Goal: Check status: Check status

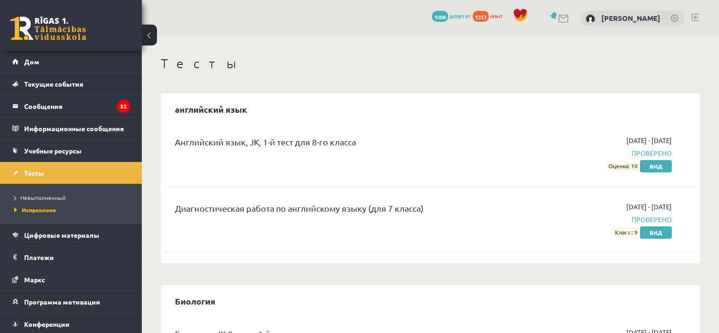
scroll to position [1135, 0]
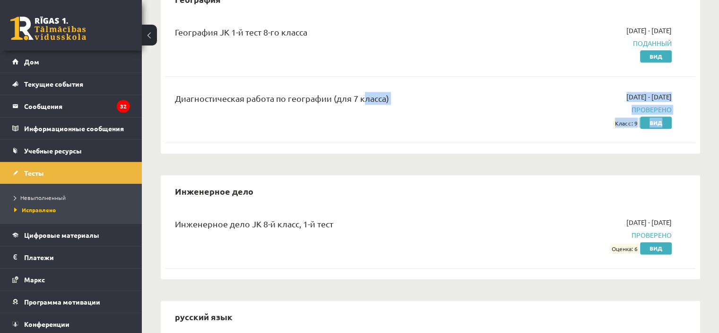
click at [351, 127] on div "География JK 1-й тест 8-го класса 2025-10-01 - 2025-10-15 Поданный Вид Диагност…" at bounding box center [431, 82] width 530 height 132
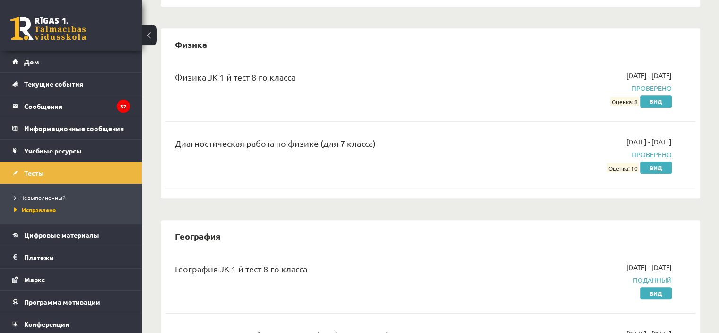
click at [369, 143] on div "Диагностическая работа по физике (для 7 класса)" at bounding box center [338, 154] width 341 height 35
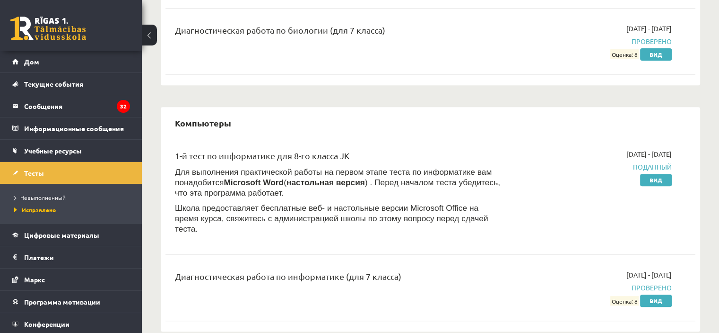
scroll to position [426, 0]
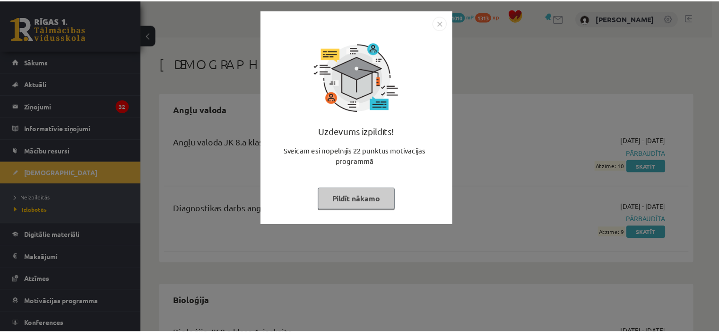
scroll to position [426, 0]
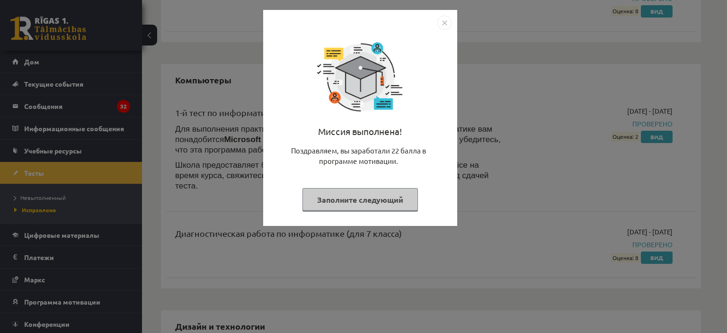
click at [200, 143] on div "Миссия выполнена! Поздравляем, вы заработали 22 балла в программе мотивации. За…" at bounding box center [363, 166] width 727 height 333
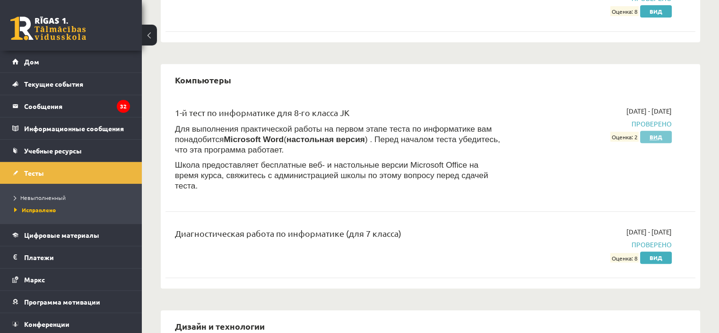
click at [655, 137] on font "Вид" at bounding box center [656, 137] width 13 height 8
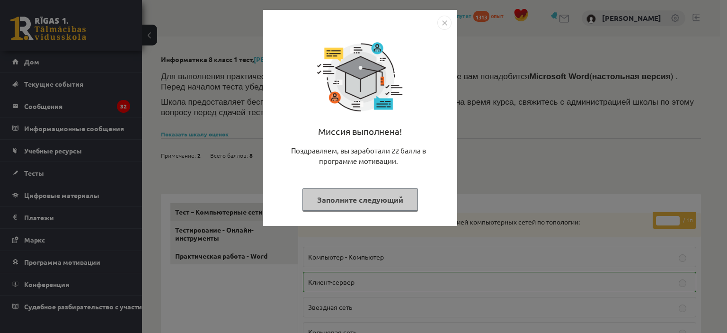
click at [602, 114] on div "Миссия выполнена! Поздравляем, вы заработали 22 балла в программе мотивации. За…" at bounding box center [363, 166] width 727 height 333
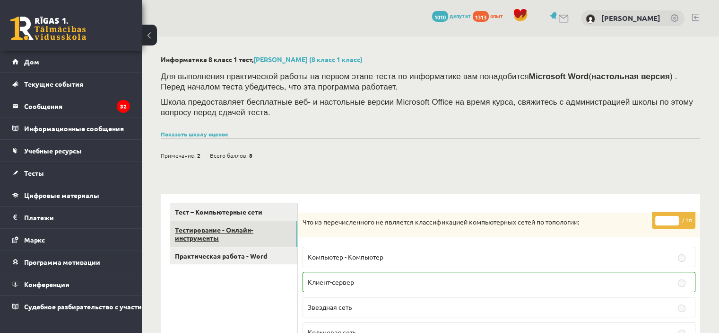
click at [251, 244] on link "Тестирование - Онлайн-инструменты" at bounding box center [233, 234] width 127 height 26
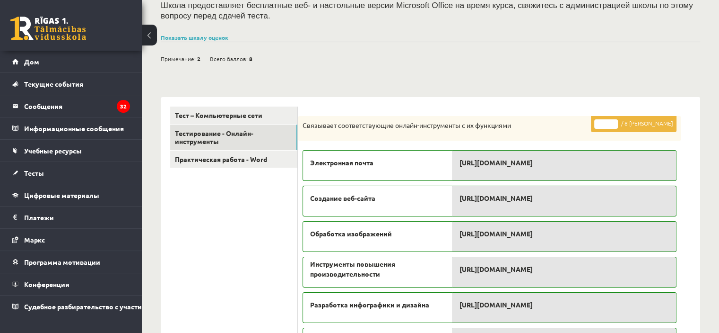
scroll to position [49, 0]
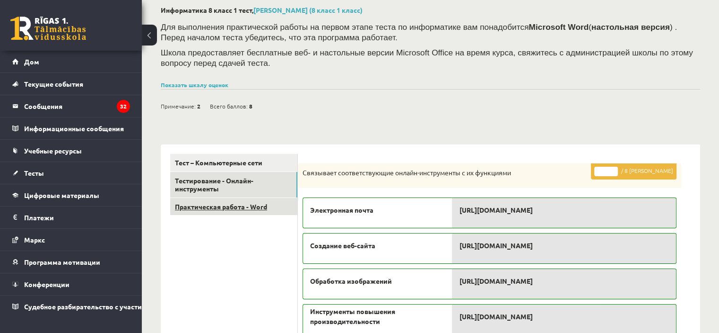
click at [254, 214] on link "Практическая работа - Word" at bounding box center [233, 207] width 127 height 18
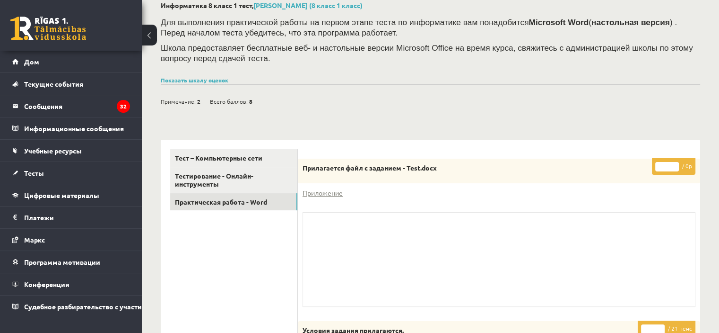
scroll to position [0, 0]
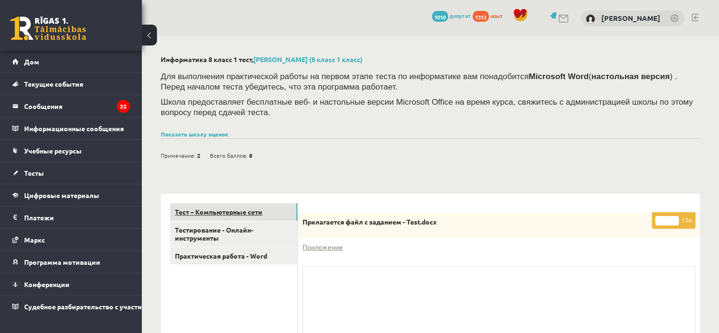
click at [237, 210] on font "Тест – Компьютерные сети" at bounding box center [219, 211] width 88 height 9
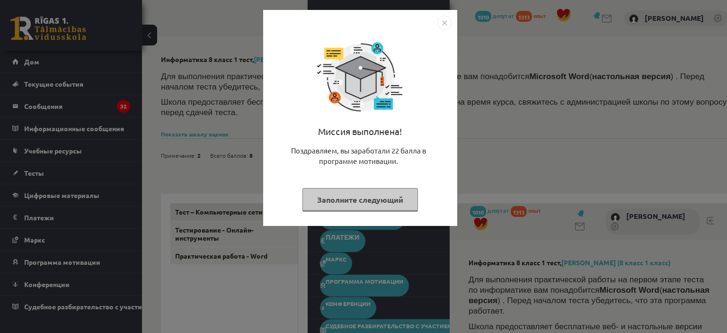
drag, startPoint x: 233, startPoint y: 172, endPoint x: 237, endPoint y: 183, distance: 11.5
click at [233, 174] on div "Миссия выполнена! Поздравляем, вы заработали 22 балла в программе мотивации. За…" at bounding box center [363, 166] width 727 height 333
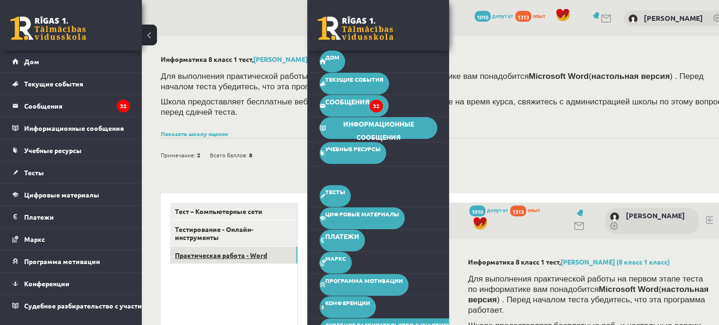
click at [237, 251] on link "Практическая работа - Word" at bounding box center [233, 256] width 127 height 18
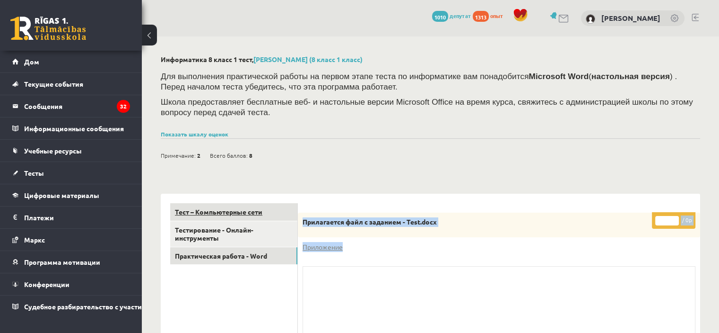
click at [255, 204] on link "Тест – Компьютерные сети" at bounding box center [233, 212] width 127 height 18
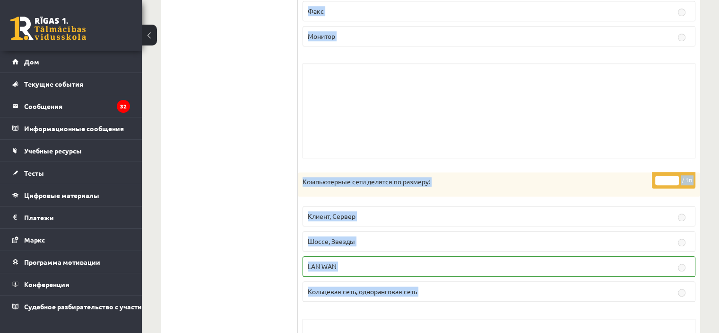
scroll to position [851, 0]
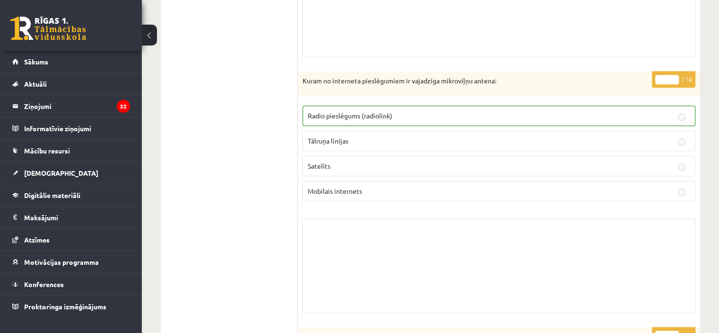
scroll to position [1398, 0]
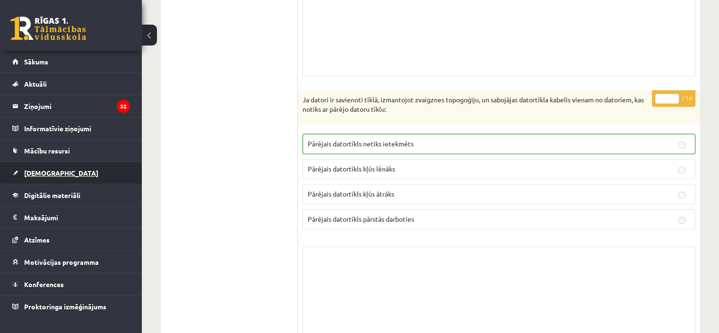
click at [48, 171] on span "[DEMOGRAPHIC_DATA]" at bounding box center [61, 172] width 74 height 9
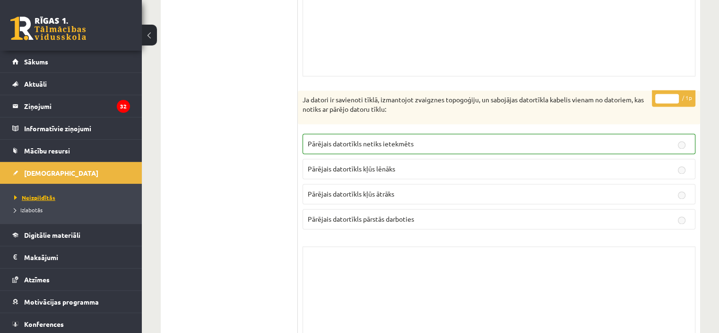
click at [47, 194] on span "Neizpildītās" at bounding box center [34, 197] width 41 height 8
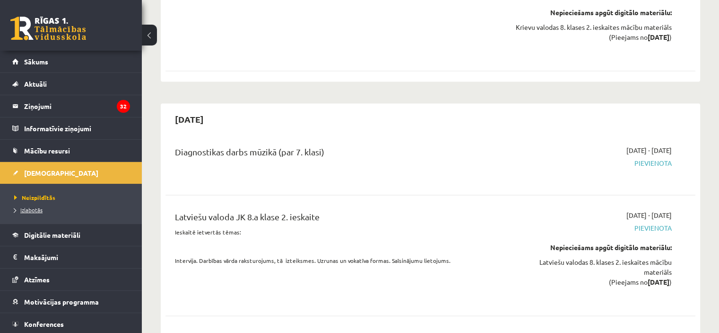
click at [34, 207] on span "Izlabotās" at bounding box center [28, 210] width 28 height 8
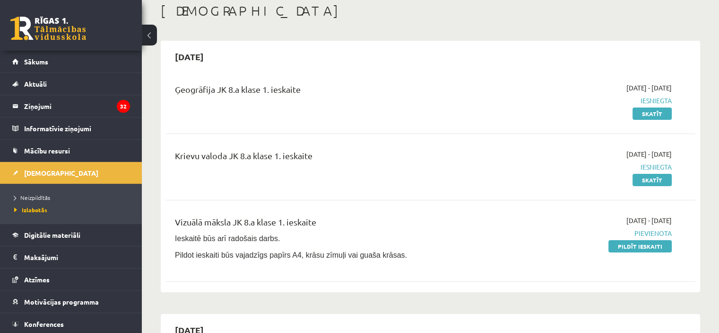
scroll to position [47, 0]
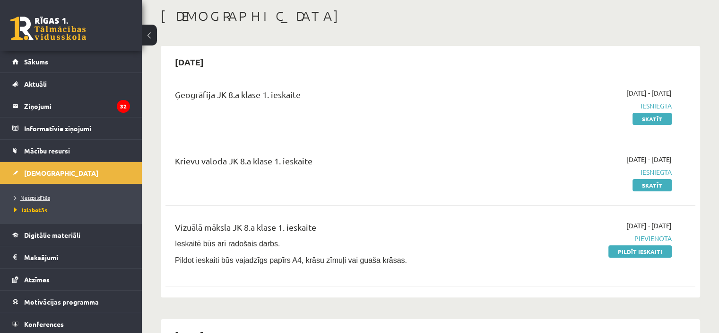
click at [65, 198] on link "Neizpildītās" at bounding box center [73, 197] width 118 height 9
click at [45, 202] on li "Neizpildītās" at bounding box center [73, 197] width 118 height 12
click at [44, 198] on span "Neizpildītās" at bounding box center [34, 197] width 41 height 8
click at [32, 209] on span "Izlabotās" at bounding box center [28, 210] width 28 height 8
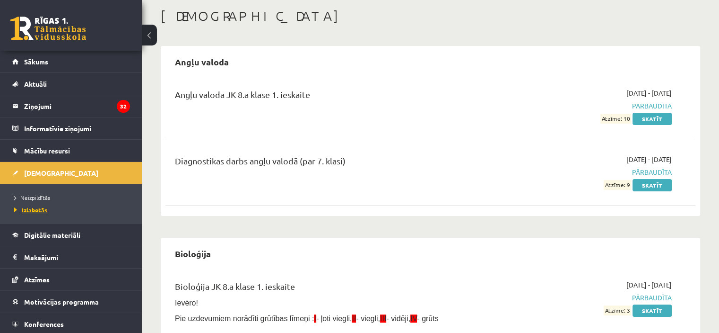
click at [32, 209] on span "Izlabotās" at bounding box center [30, 210] width 33 height 8
click at [44, 207] on span "Izlabotās" at bounding box center [30, 210] width 33 height 8
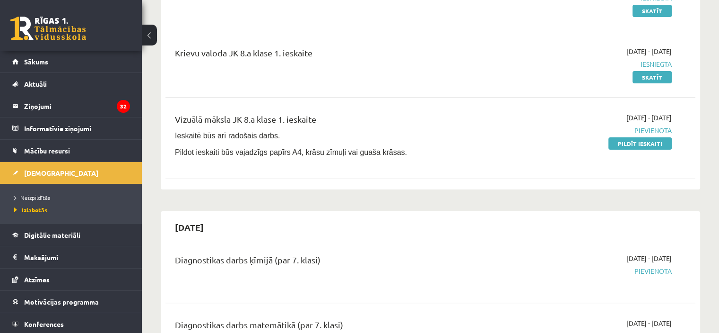
scroll to position [47, 0]
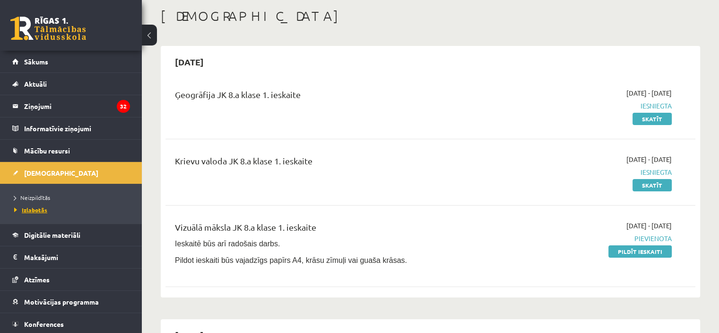
click at [44, 206] on span "Izlabotās" at bounding box center [30, 210] width 33 height 8
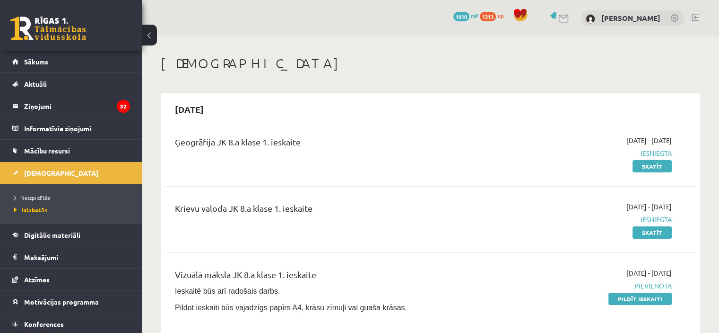
drag, startPoint x: 443, startPoint y: 69, endPoint x: 586, endPoint y: 3, distance: 157.5
click at [444, 69] on h1 "[DEMOGRAPHIC_DATA]" at bounding box center [431, 63] width 540 height 16
click at [531, 63] on h1 "[DEMOGRAPHIC_DATA]" at bounding box center [431, 63] width 540 height 16
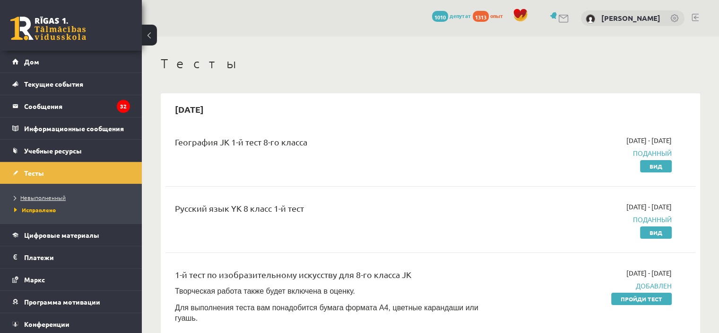
click at [56, 198] on font "Невыполненный" at bounding box center [42, 197] width 45 height 8
click at [38, 211] on font "Исправлено" at bounding box center [36, 210] width 33 height 8
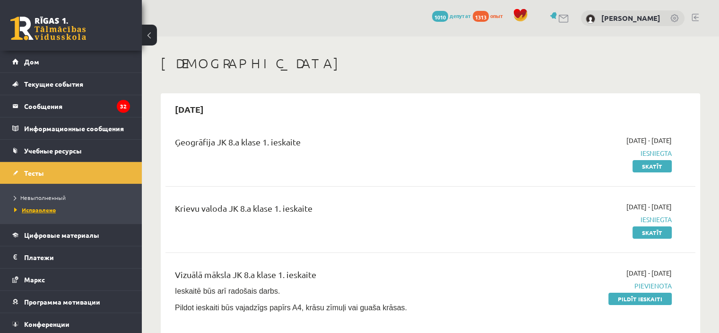
click at [38, 211] on font "Исправлено" at bounding box center [39, 210] width 34 height 8
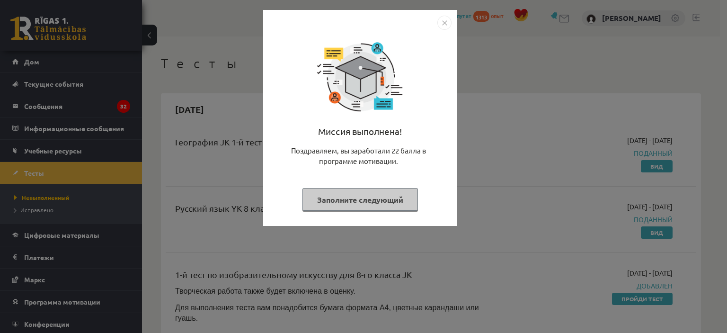
click at [180, 111] on div "Миссия выполнена! Поздравляем, вы заработали 22 балла в программе мотивации. За…" at bounding box center [363, 166] width 727 height 333
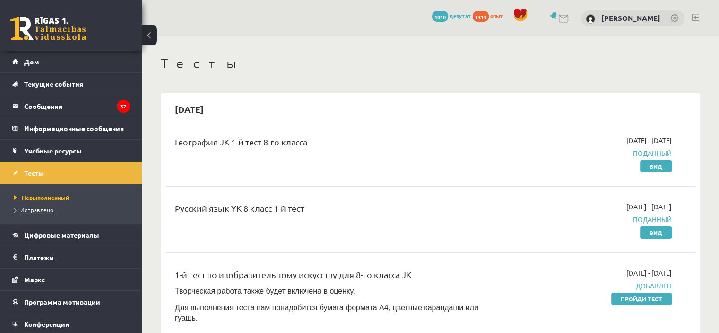
click at [36, 206] on font "Исправлено" at bounding box center [36, 210] width 33 height 8
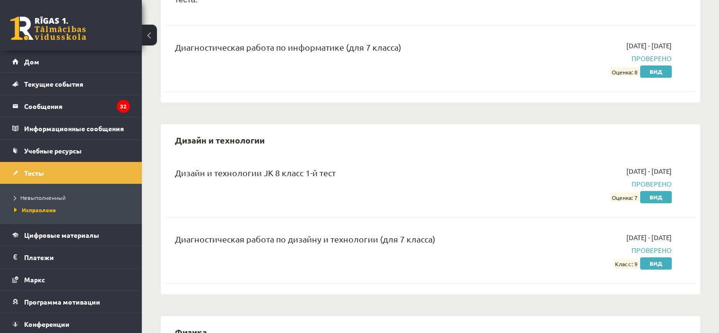
scroll to position [662, 0]
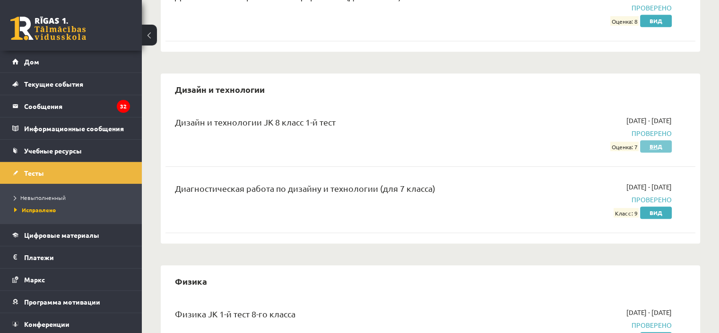
click at [649, 140] on link "Вид" at bounding box center [656, 146] width 32 height 12
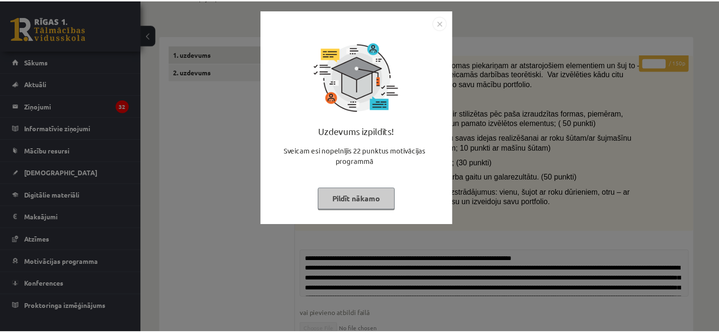
scroll to position [106, 0]
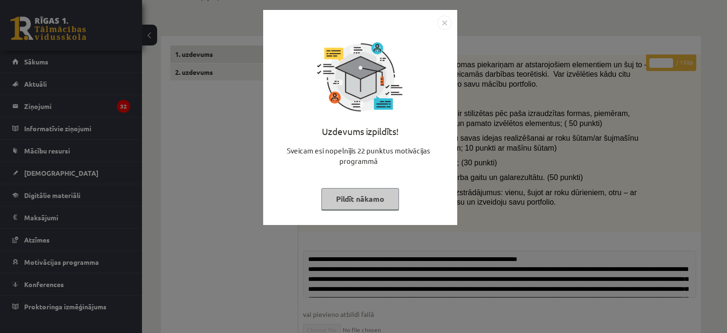
click at [214, 220] on div "Uzdevums izpildīts! Sveicam esi nopelnījis 22 punktus motivācijas programmā Pil…" at bounding box center [363, 166] width 727 height 333
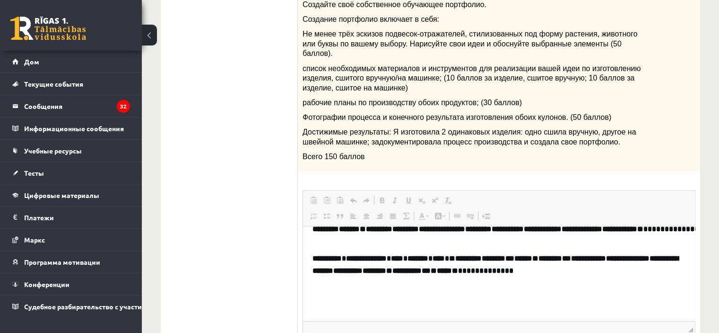
scroll to position [0, 0]
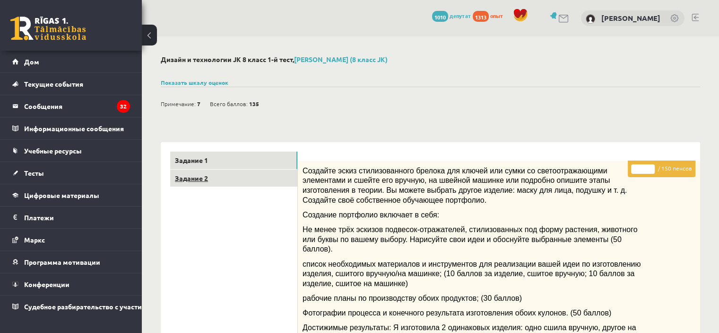
click at [225, 179] on link "Задание 2" at bounding box center [233, 178] width 127 height 18
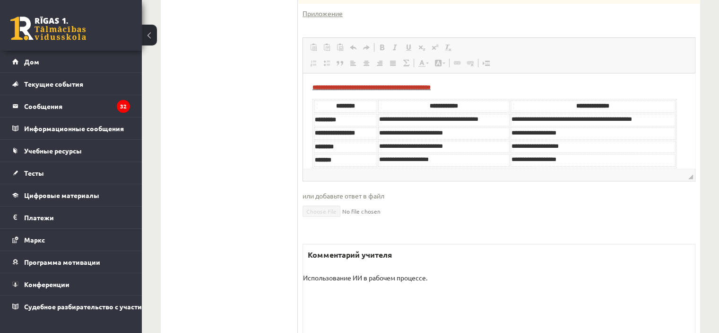
click at [420, 122] on font "**********" at bounding box center [428, 119] width 99 height 6
drag, startPoint x: 402, startPoint y: 137, endPoint x: 443, endPoint y: 137, distance: 41.2
click at [441, 137] on td "**********" at bounding box center [444, 133] width 132 height 12
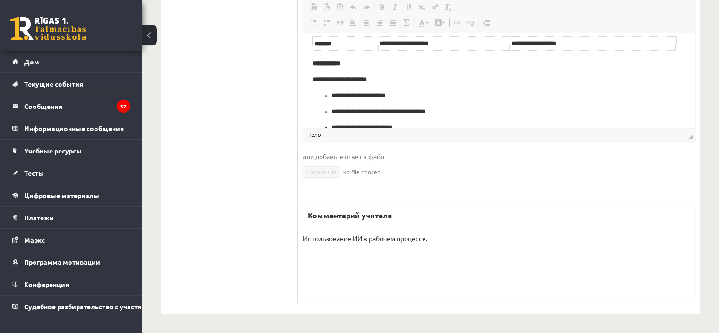
scroll to position [74, 0]
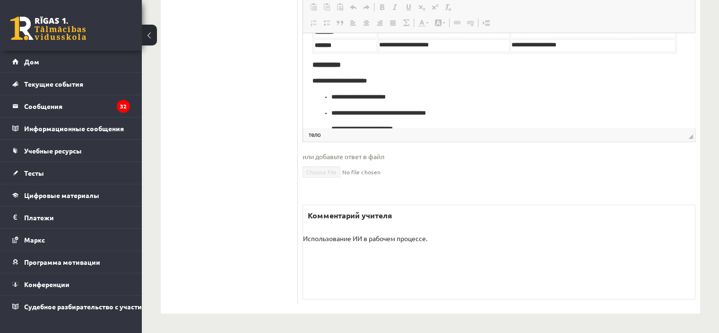
click at [386, 97] on font "**********" at bounding box center [359, 97] width 54 height 6
click at [388, 92] on p "**********" at bounding box center [496, 97] width 328 height 10
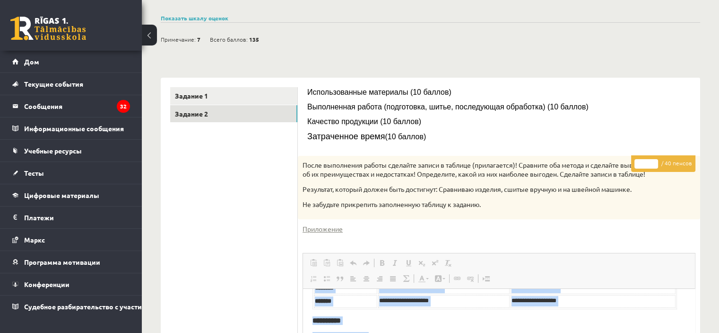
scroll to position [0, 0]
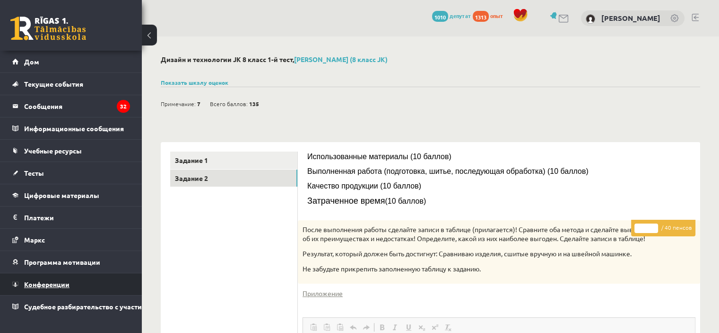
click at [66, 287] on link "Конференции" at bounding box center [71, 284] width 118 height 22
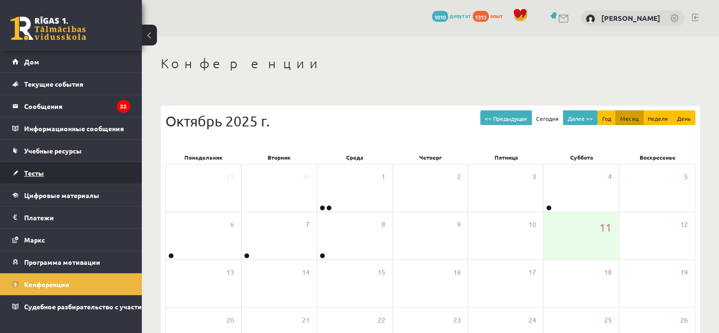
click at [64, 175] on link "Тесты" at bounding box center [71, 173] width 118 height 22
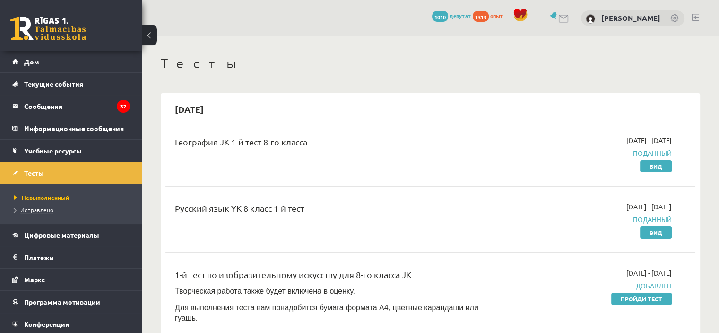
click at [40, 207] on font "Исправлено" at bounding box center [36, 210] width 33 height 8
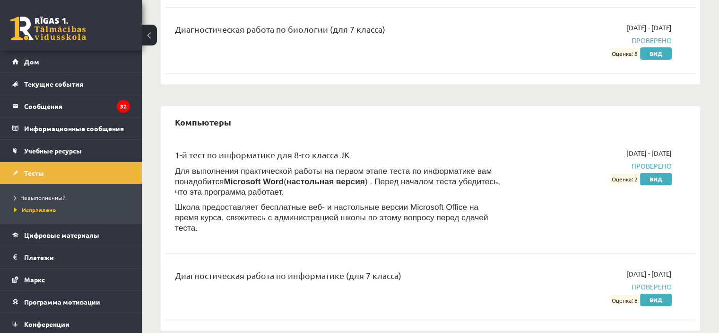
scroll to position [331, 0]
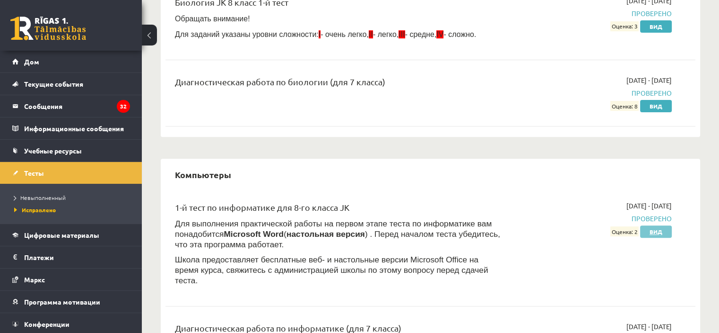
click at [651, 230] on font "Вид" at bounding box center [656, 232] width 13 height 8
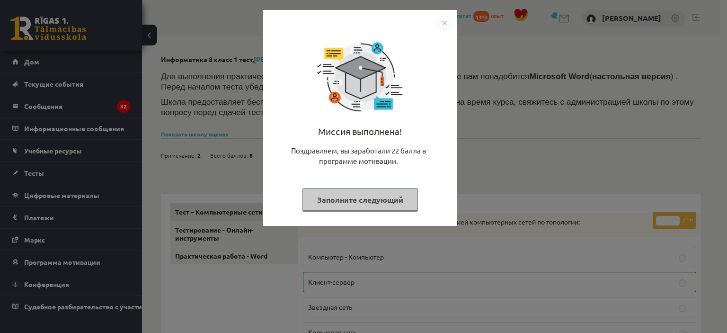
click at [176, 191] on div "Миссия выполнена! Поздравляем, вы заработали 22 балла в программе мотивации. За…" at bounding box center [363, 166] width 727 height 333
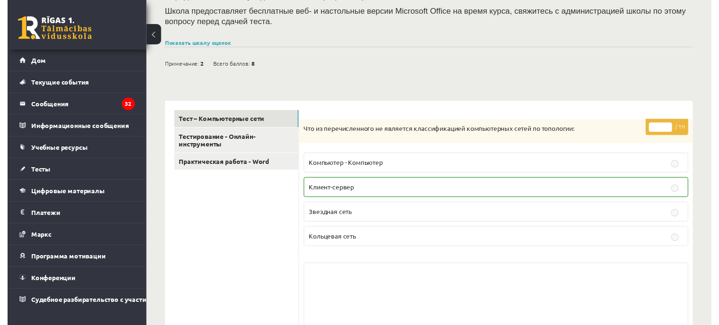
scroll to position [95, 0]
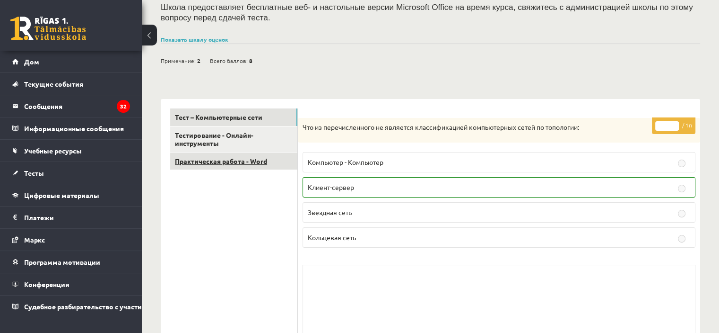
click at [266, 160] on font "Практическая работа - Word" at bounding box center [221, 161] width 92 height 9
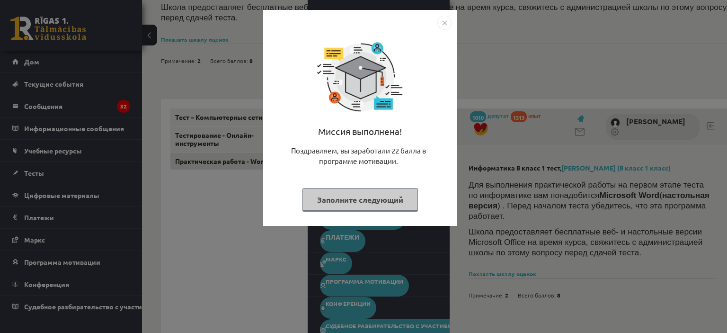
drag, startPoint x: 550, startPoint y: 202, endPoint x: 544, endPoint y: 202, distance: 5.7
click at [548, 202] on div "Миссия выполнена! Поздравляем, вы заработали 22 балла в программе мотивации. За…" at bounding box center [363, 166] width 727 height 333
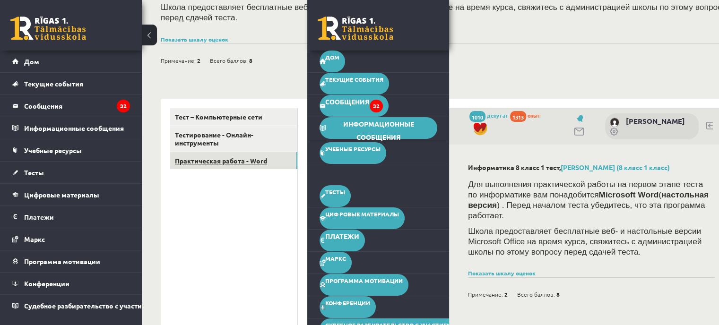
click at [244, 157] on font "Практическая работа - Word" at bounding box center [221, 161] width 92 height 9
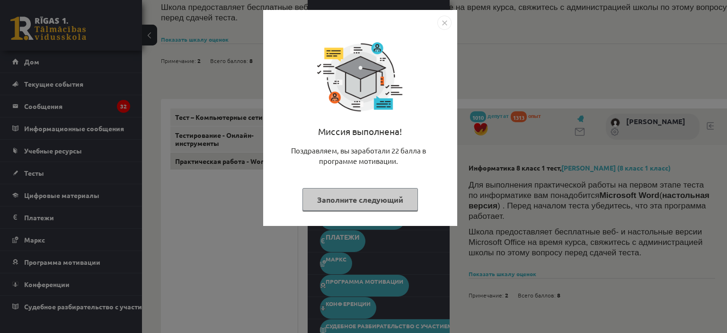
click at [550, 135] on div "Миссия выполнена! Поздравляем, вы заработали 22 балла в программе мотивации. За…" at bounding box center [363, 166] width 727 height 333
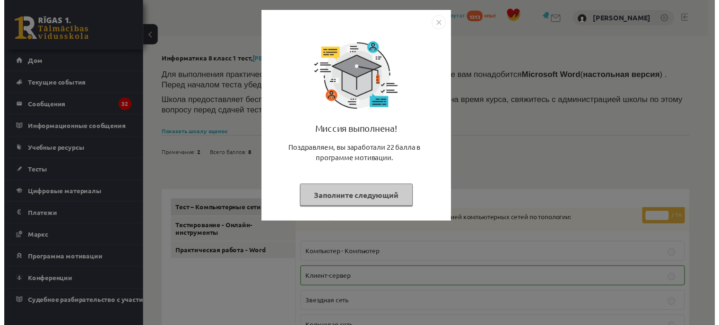
scroll to position [105, 0]
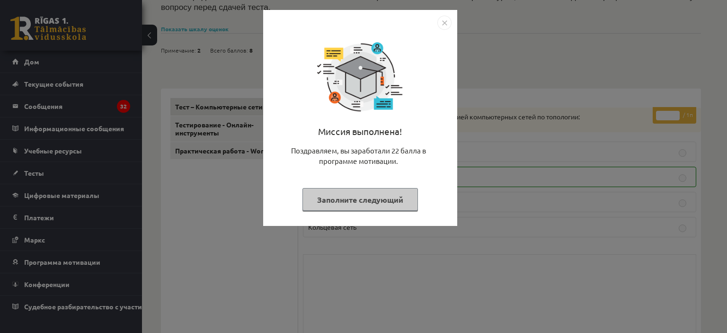
click at [531, 107] on div "Миссия выполнена! Поздравляем, вы заработали 22 балла в программе мотивации. За…" at bounding box center [363, 166] width 727 height 333
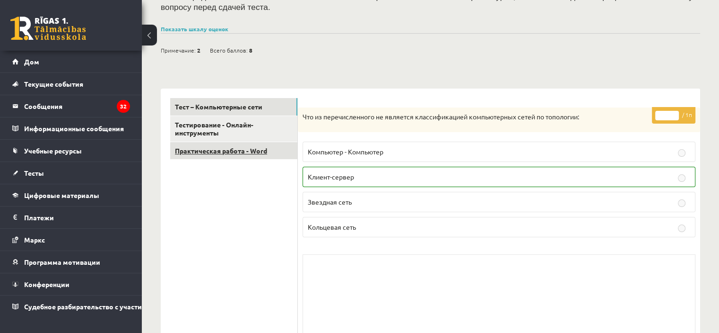
click at [228, 149] on font "Практическая работа - Word" at bounding box center [221, 150] width 92 height 9
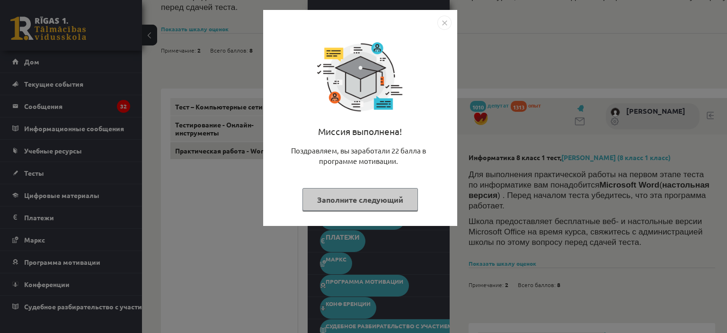
drag, startPoint x: 554, startPoint y: 167, endPoint x: 541, endPoint y: 166, distance: 13.8
click at [542, 167] on div "Миссия выполнена! Поздравляем, вы заработали 22 балла в программе мотивации. За…" at bounding box center [363, 166] width 727 height 333
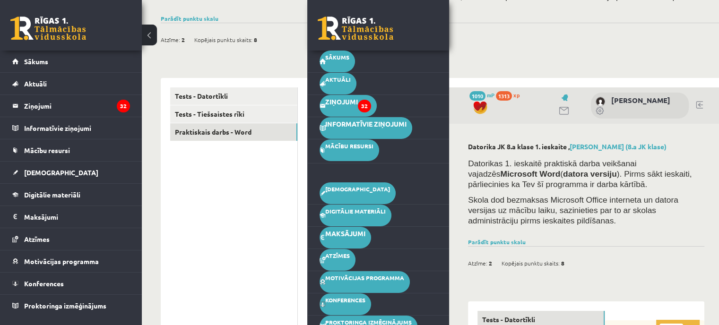
scroll to position [95, 0]
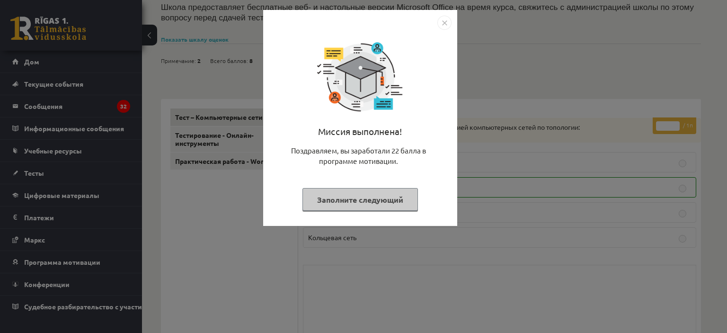
scroll to position [105, 0]
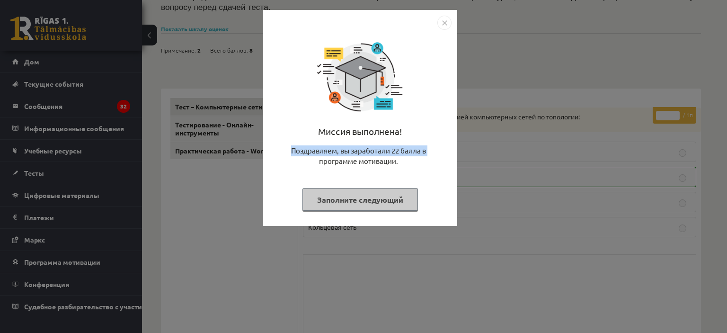
click at [218, 153] on div "Миссия выполнена! Поздравляем, вы заработали 22 балла в программе мотивации. За…" at bounding box center [363, 166] width 727 height 333
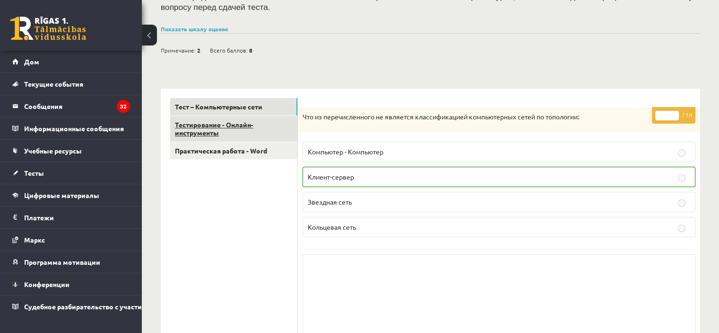
click at [233, 126] on font "Тестирование - Онлайн-инструменты" at bounding box center [214, 128] width 79 height 17
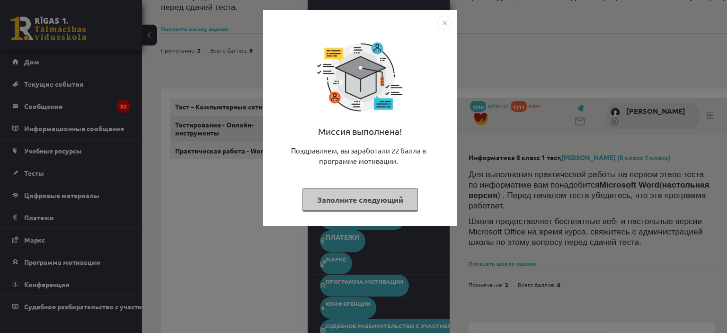
click at [242, 138] on div "Миссия выполнена! Поздравляем, вы заработали 22 балла в программе мотивации. За…" at bounding box center [363, 166] width 727 height 333
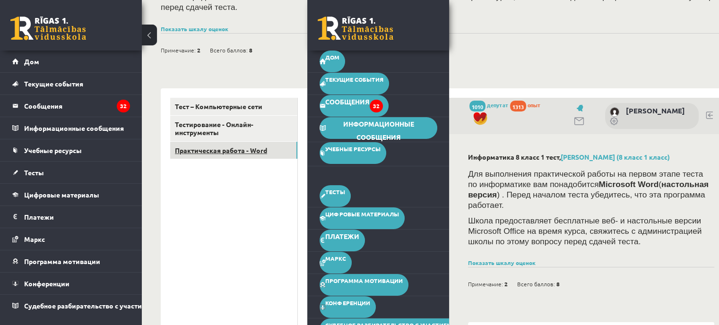
click at [219, 146] on font "Практическая работа - Word" at bounding box center [221, 150] width 92 height 9
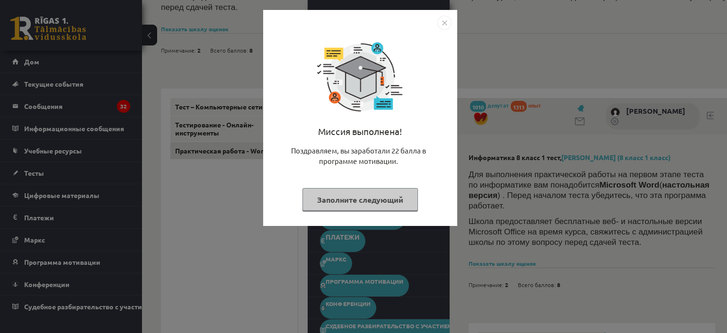
click at [218, 95] on div "Миссия выполнена! Поздравляем, вы заработали 22 балла в программе мотивации. За…" at bounding box center [363, 166] width 727 height 333
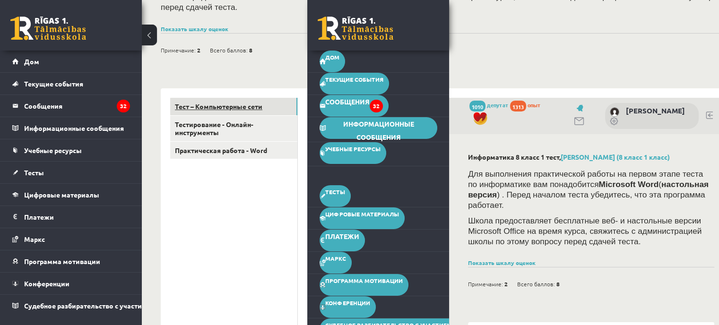
click at [218, 102] on font "Тест – Компьютерные сети" at bounding box center [219, 106] width 88 height 9
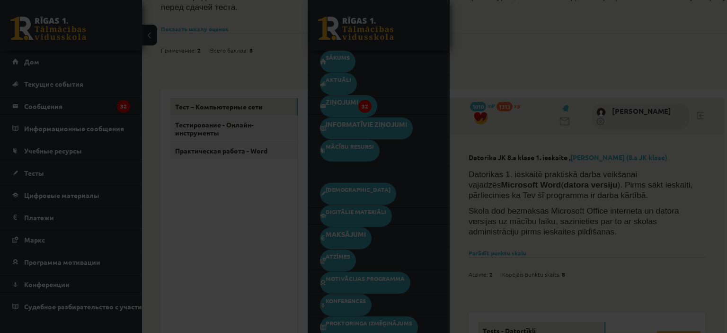
scroll to position [389, 0]
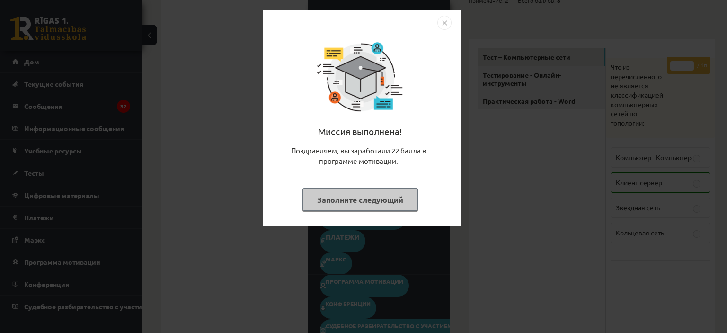
click at [564, 122] on div "Миссия выполнена! Поздравляем, вы заработали 22 балла в программе мотивации. За…" at bounding box center [363, 166] width 727 height 333
click at [440, 20] on img "Закрывать" at bounding box center [444, 23] width 14 height 14
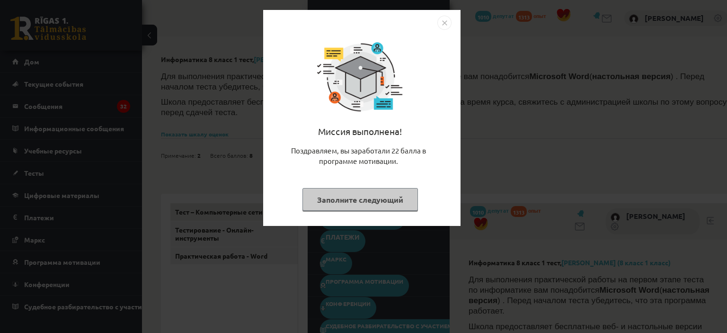
click at [446, 26] on img "Закрывать" at bounding box center [444, 23] width 14 height 14
drag, startPoint x: 446, startPoint y: 26, endPoint x: 446, endPoint y: 20, distance: 6.1
click at [447, 24] on img "Закрывать" at bounding box center [444, 23] width 14 height 14
click at [447, 18] on img "Закрывать" at bounding box center [444, 23] width 14 height 14
click at [452, 17] on div "Миссия выполнена! Поздравляем, вы заработали 22 балла в программе мотивации. За…" at bounding box center [360, 118] width 194 height 216
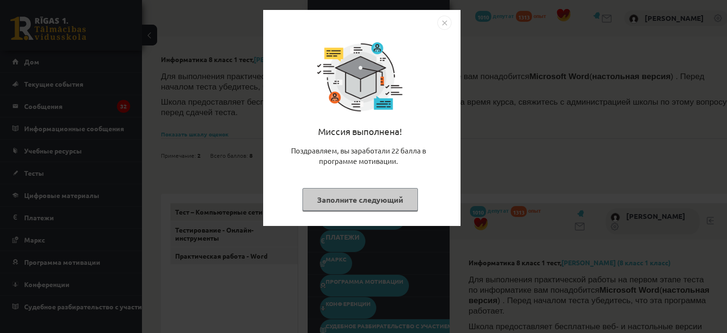
drag, startPoint x: 430, startPoint y: 3, endPoint x: 375, endPoint y: -23, distance: 60.7
click at [375, 0] on html "0 Подарки 1010 депутат 1313 опыт Руслан Игнатов Дом Текущие события Как учиться…" at bounding box center [363, 166] width 727 height 333
